Goal: Submit feedback/report problem

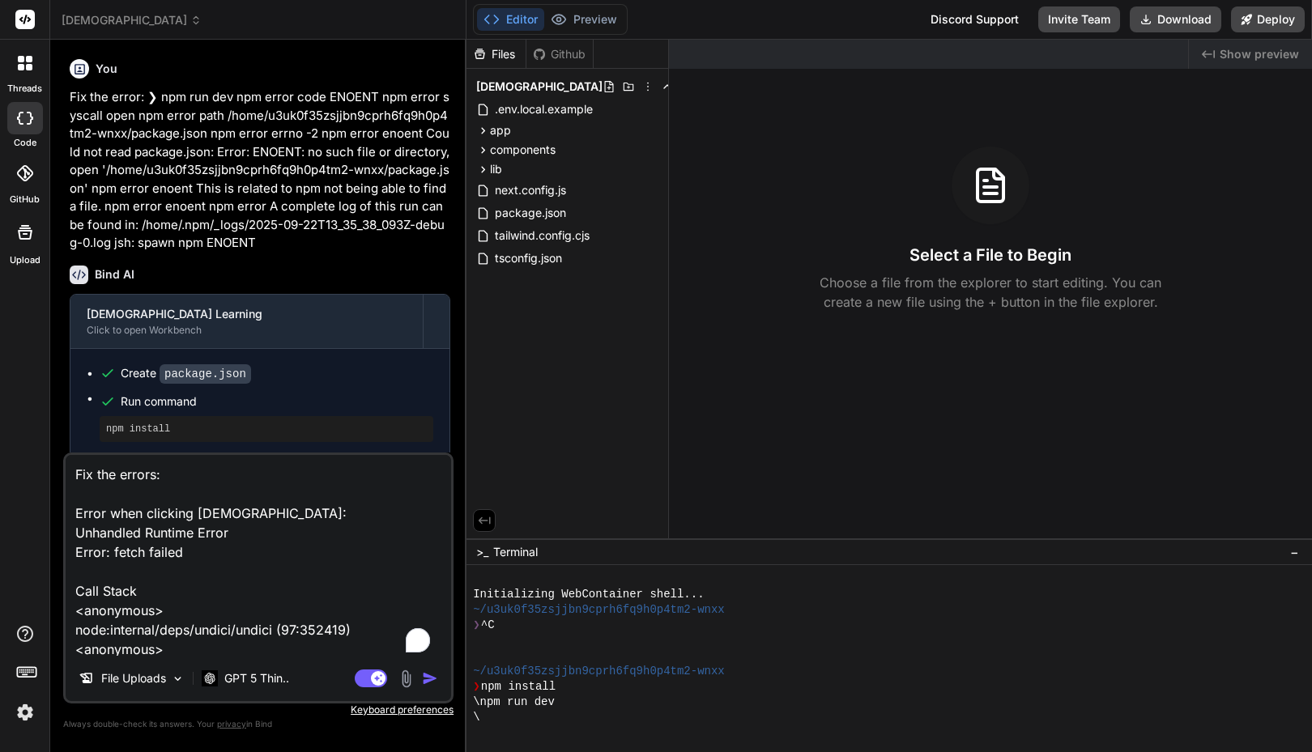
type textarea "x"
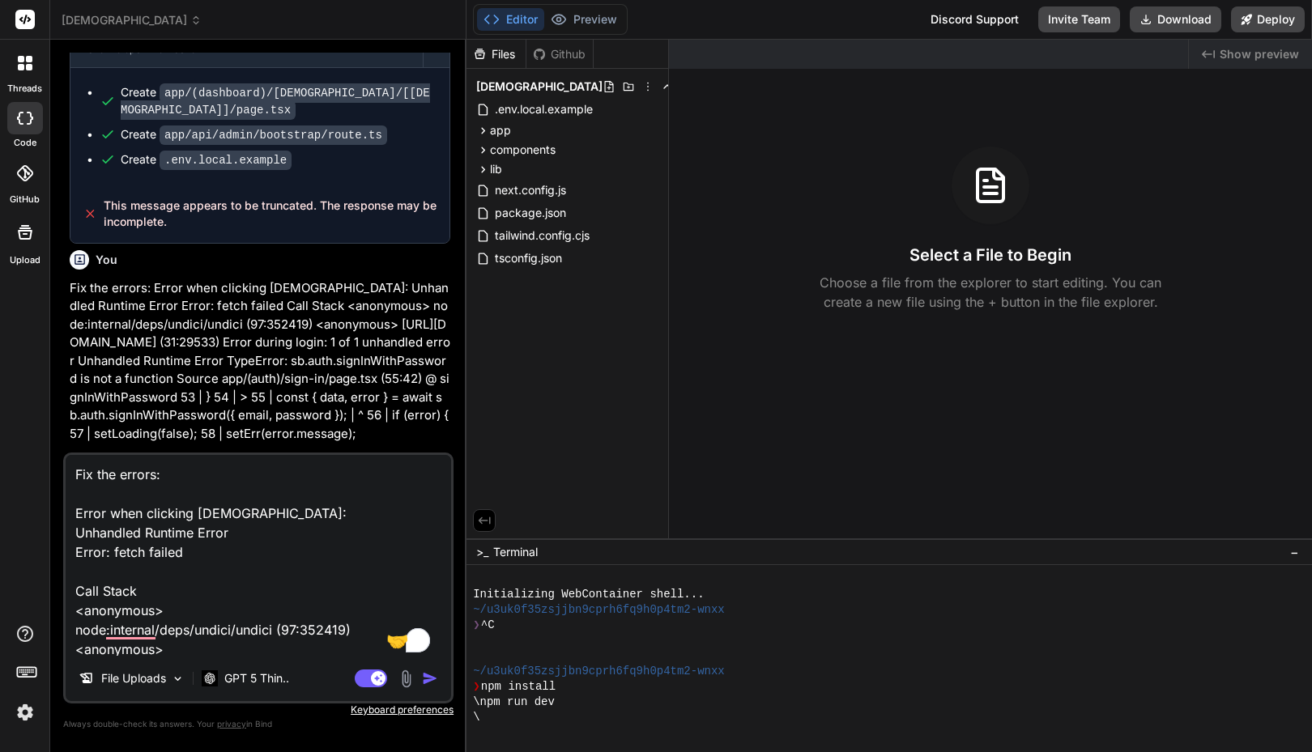
scroll to position [2428, 0]
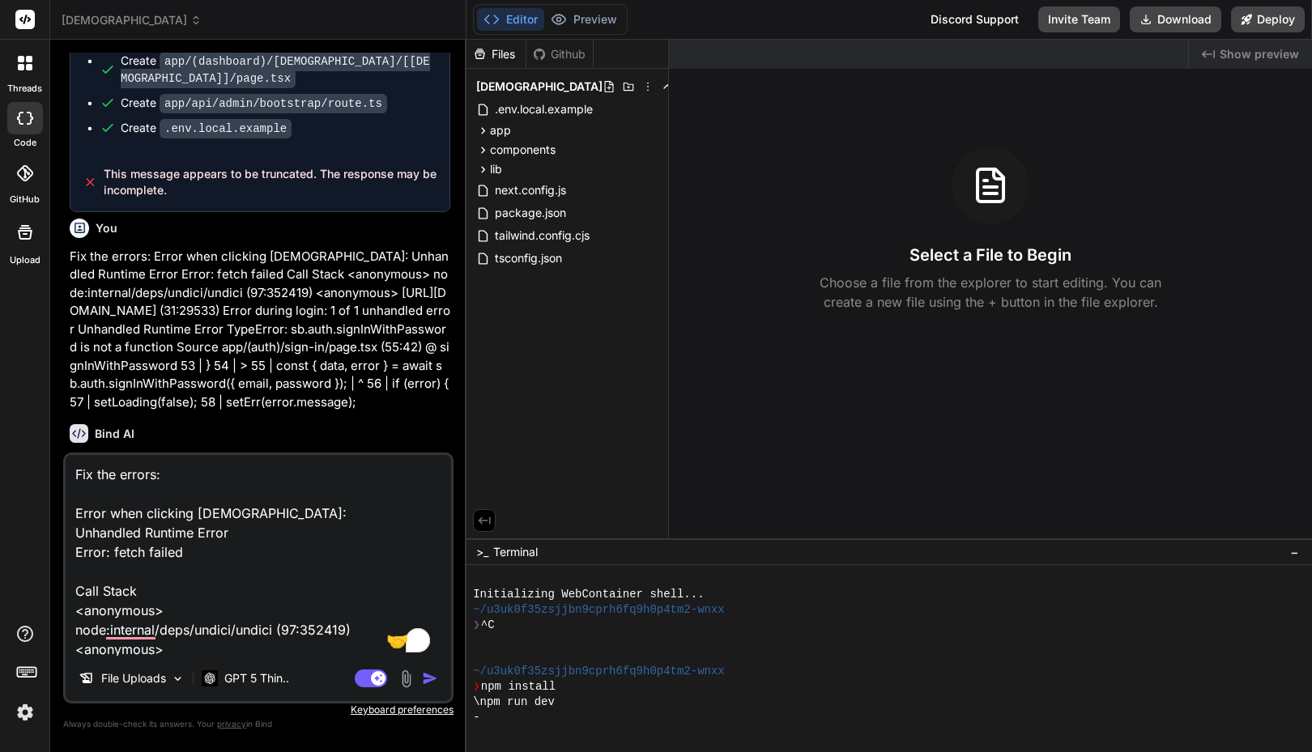
click at [207, 596] on textarea "Fix the errors: Error when clicking [DEMOGRAPHIC_DATA]: Unhandled Runtime Error…" at bounding box center [258, 555] width 385 height 201
click at [208, 590] on textarea "Fix the errors: Error when clicking [DEMOGRAPHIC_DATA]: Unhandled Runtime Error…" at bounding box center [258, 555] width 385 height 201
click at [231, 581] on textarea "Fix the errors: Error when clicking [DEMOGRAPHIC_DATA]: Unhandled Runtime Error…" at bounding box center [258, 555] width 385 height 201
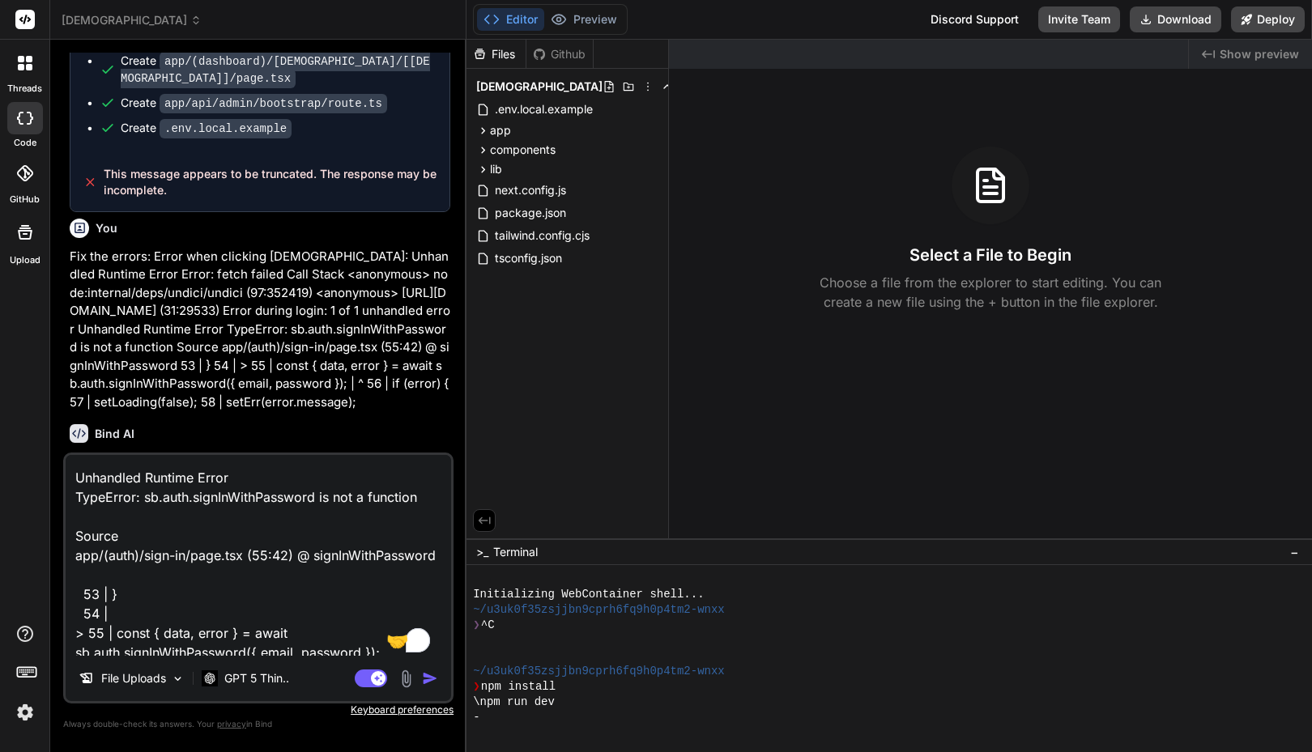
scroll to position [0, 0]
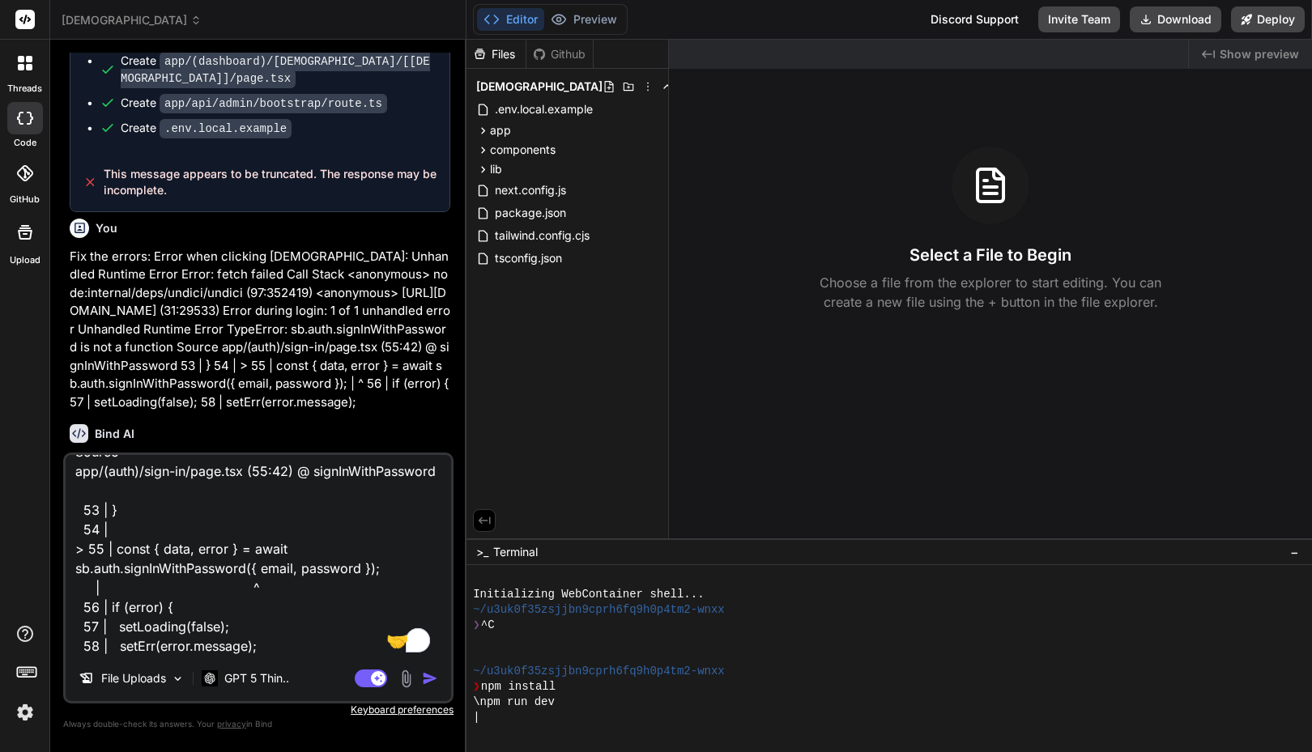
type textarea "x"
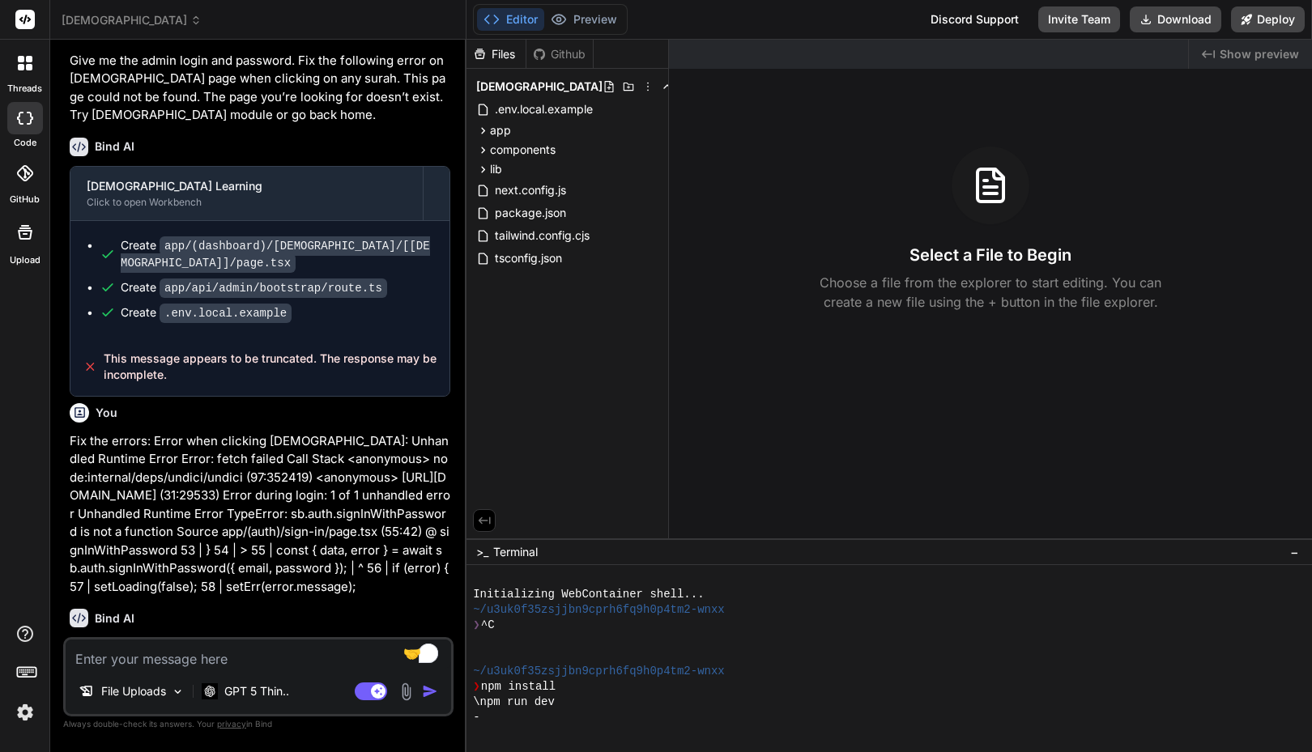
scroll to position [2243, 0]
click at [23, 717] on img at bounding box center [25, 713] width 28 height 28
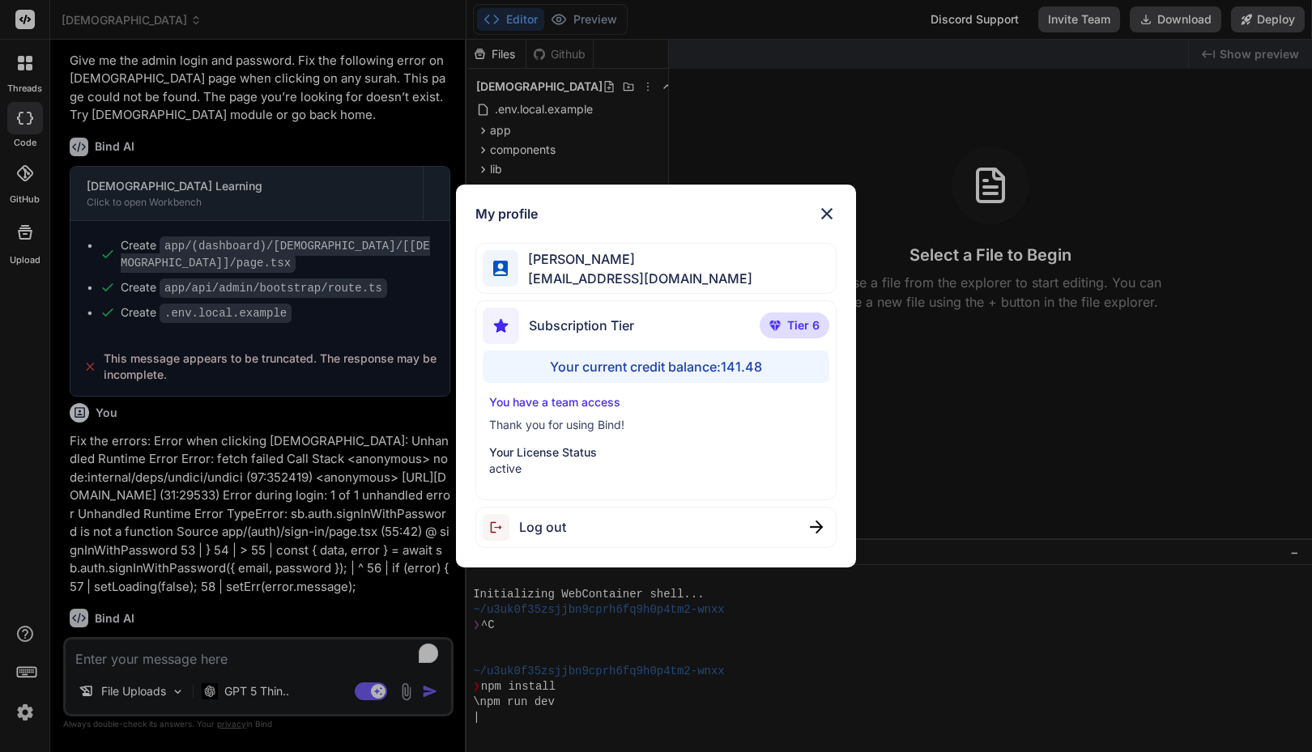
click at [279, 488] on div "My profile [PERSON_NAME] [PERSON_NAME][EMAIL_ADDRESS][DOMAIN_NAME] Subscription…" at bounding box center [656, 376] width 1312 height 752
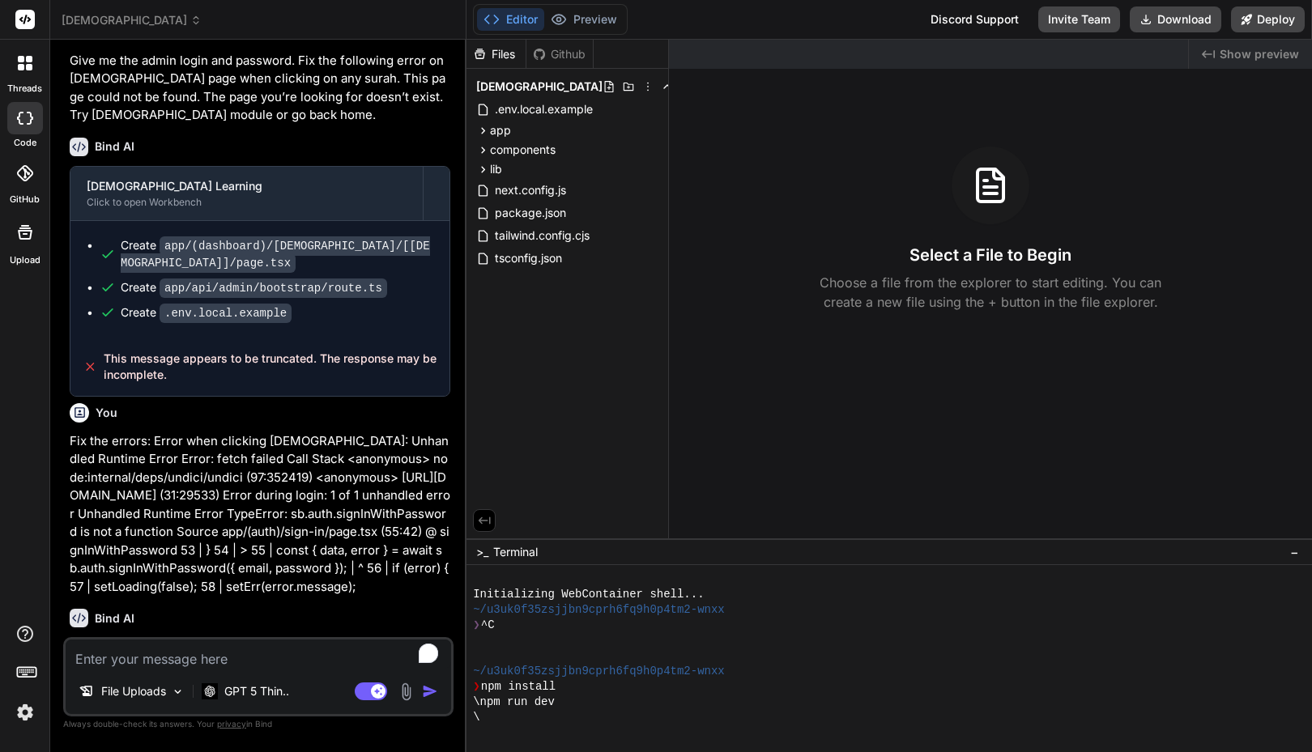
click at [967, 439] on div "Created with Pixso. Show preview Select a File to Begin Choose a file from the …" at bounding box center [990, 289] width 643 height 499
click at [869, 17] on div "Editor Preview Disabled until preview for your project is generated Discord Sup…" at bounding box center [888, 20] width 845 height 40
click at [111, 20] on span "[DEMOGRAPHIC_DATA]" at bounding box center [132, 20] width 140 height 16
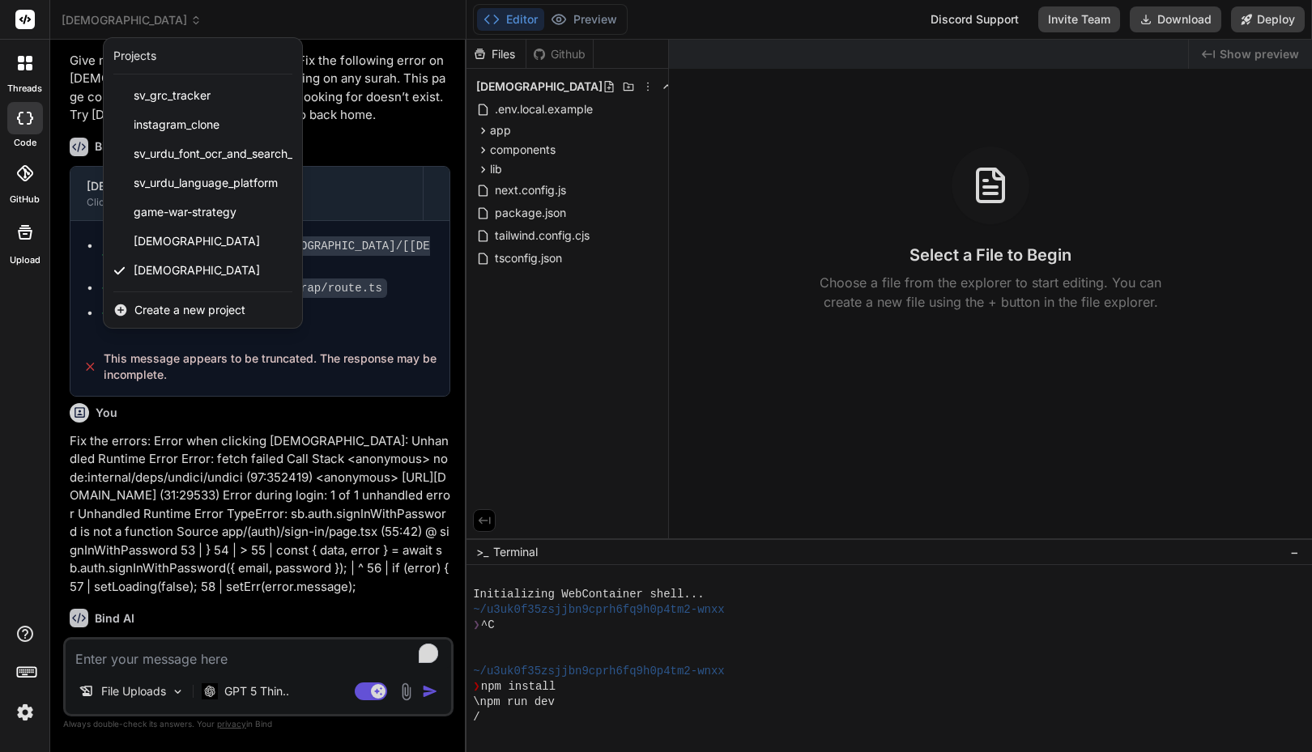
click at [283, 25] on div at bounding box center [656, 376] width 1312 height 752
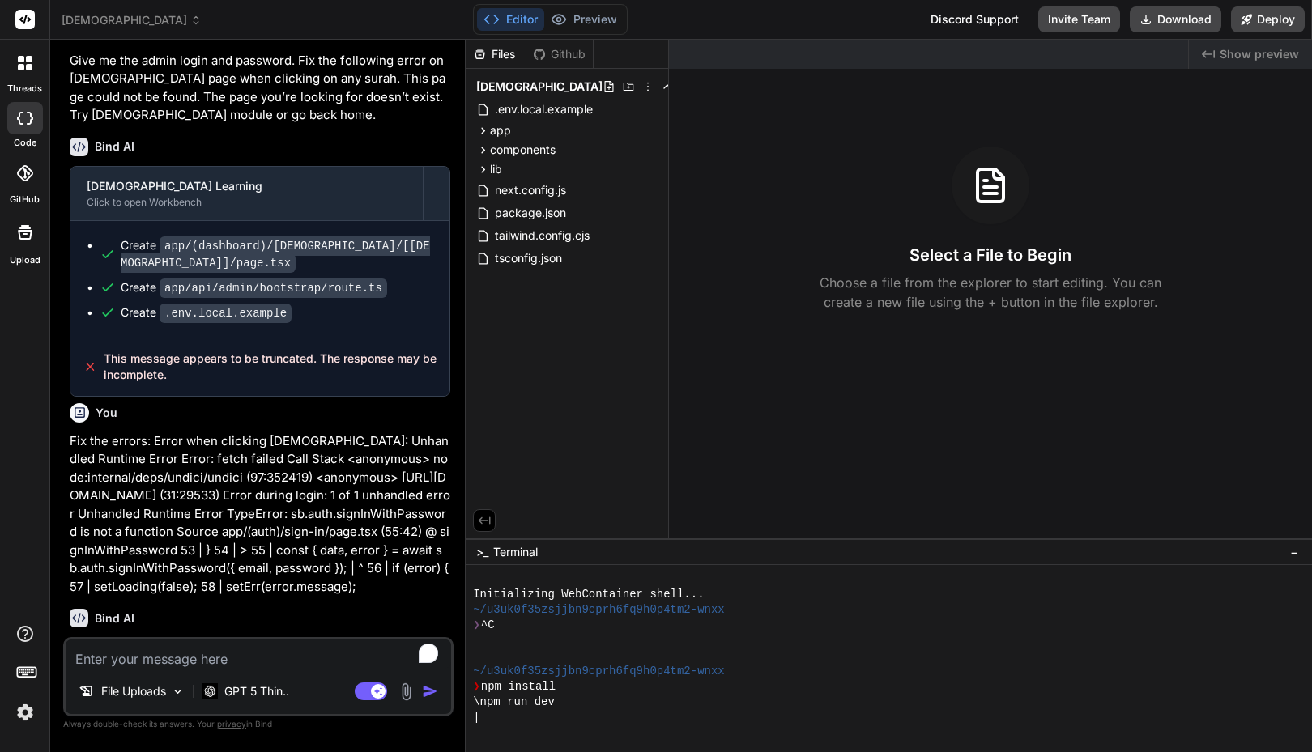
click at [352, 26] on div "[DEMOGRAPHIC_DATA]" at bounding box center [258, 20] width 393 height 16
